Goal: Transaction & Acquisition: Purchase product/service

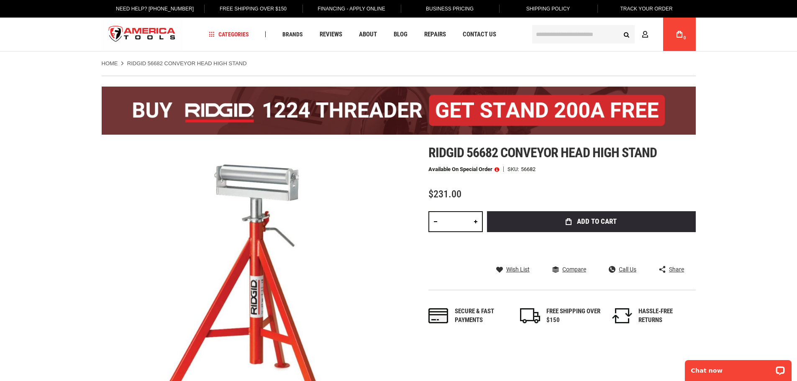
click at [497, 169] on span at bounding box center [497, 170] width 5 height 6
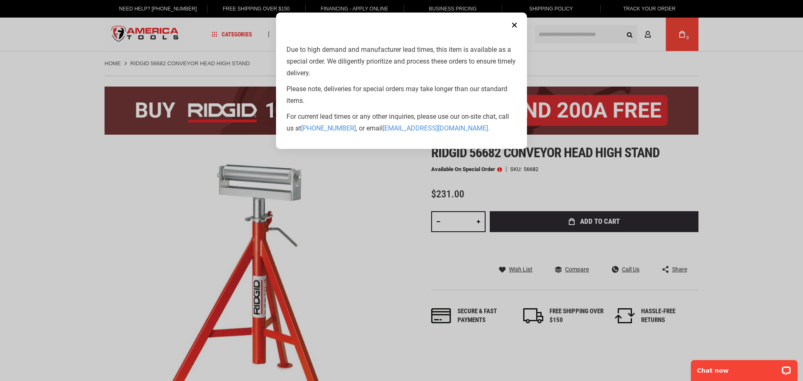
click at [514, 25] on button "Close" at bounding box center [514, 25] width 17 height 17
